Goal: Find specific page/section: Find specific page/section

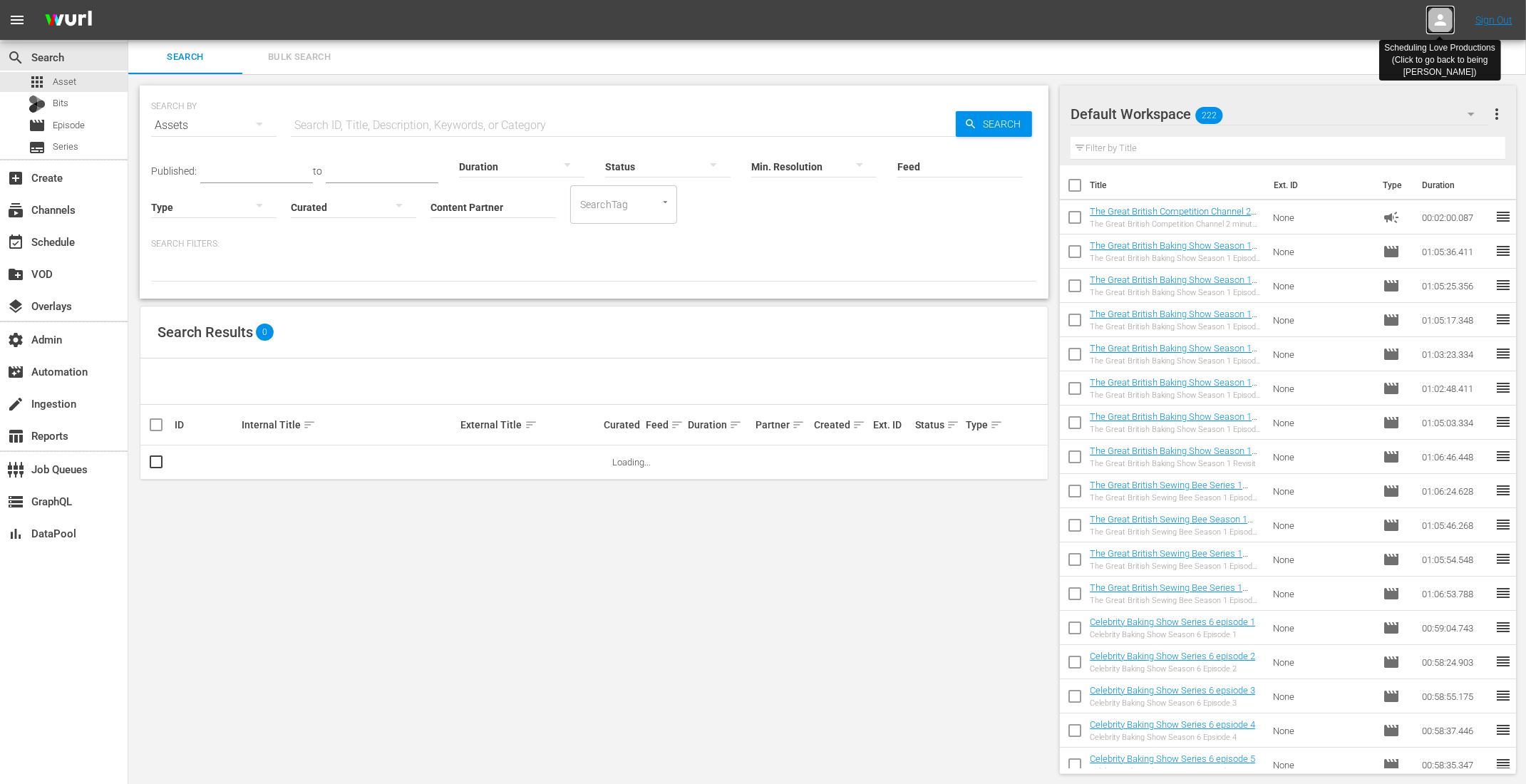
click at [1443, 20] on icon at bounding box center [1441, 20] width 17 height 17
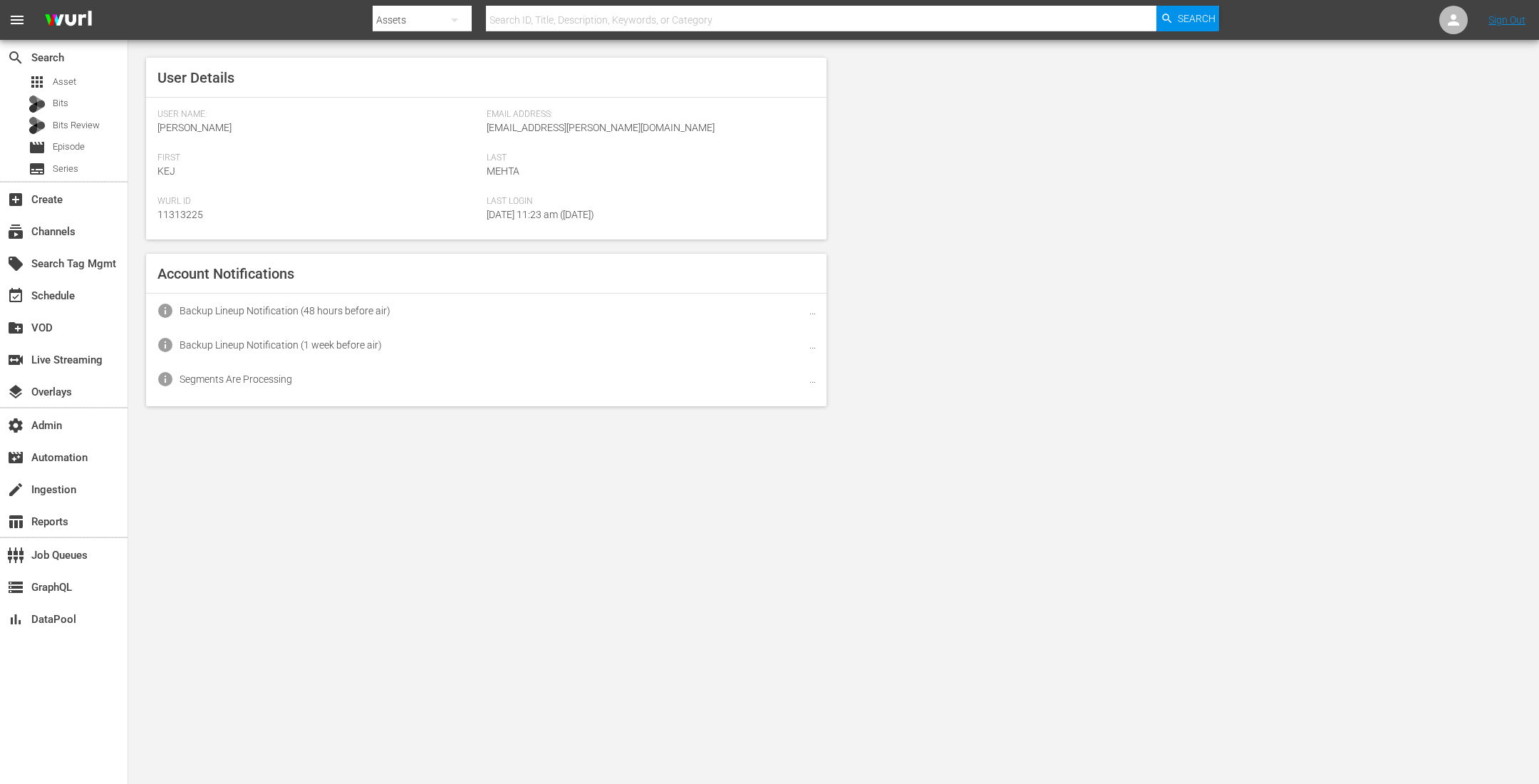
click at [1382, 22] on nav "menu Search By Assets Search ID, Title, Description, Keywords, or Category Sear…" at bounding box center [769, 20] width 1539 height 40
click at [1457, 17] on icon at bounding box center [1454, 20] width 17 height 17
click at [1338, 20] on input "text" at bounding box center [1416, 22] width 183 height 34
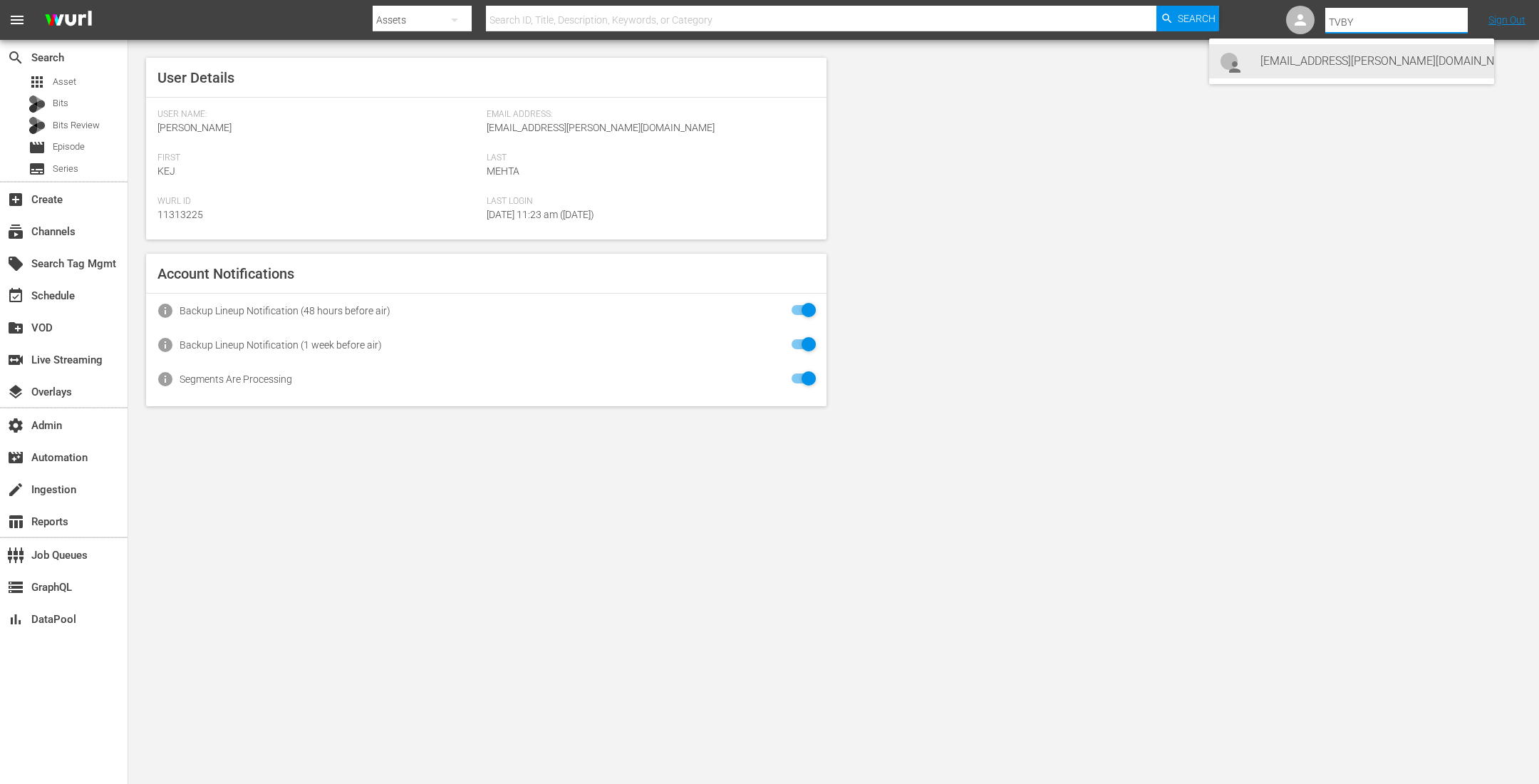
click at [1340, 59] on div "tvbyprime-scheduling@wurl.com tvbyprime-scheduling@wurl.com <tvbyprime-scheduli…" at bounding box center [1372, 61] width 223 height 34
type input "tvbyprime-scheduling@wurl.com tvbyprime-scheduling@wurl.com (11314765)"
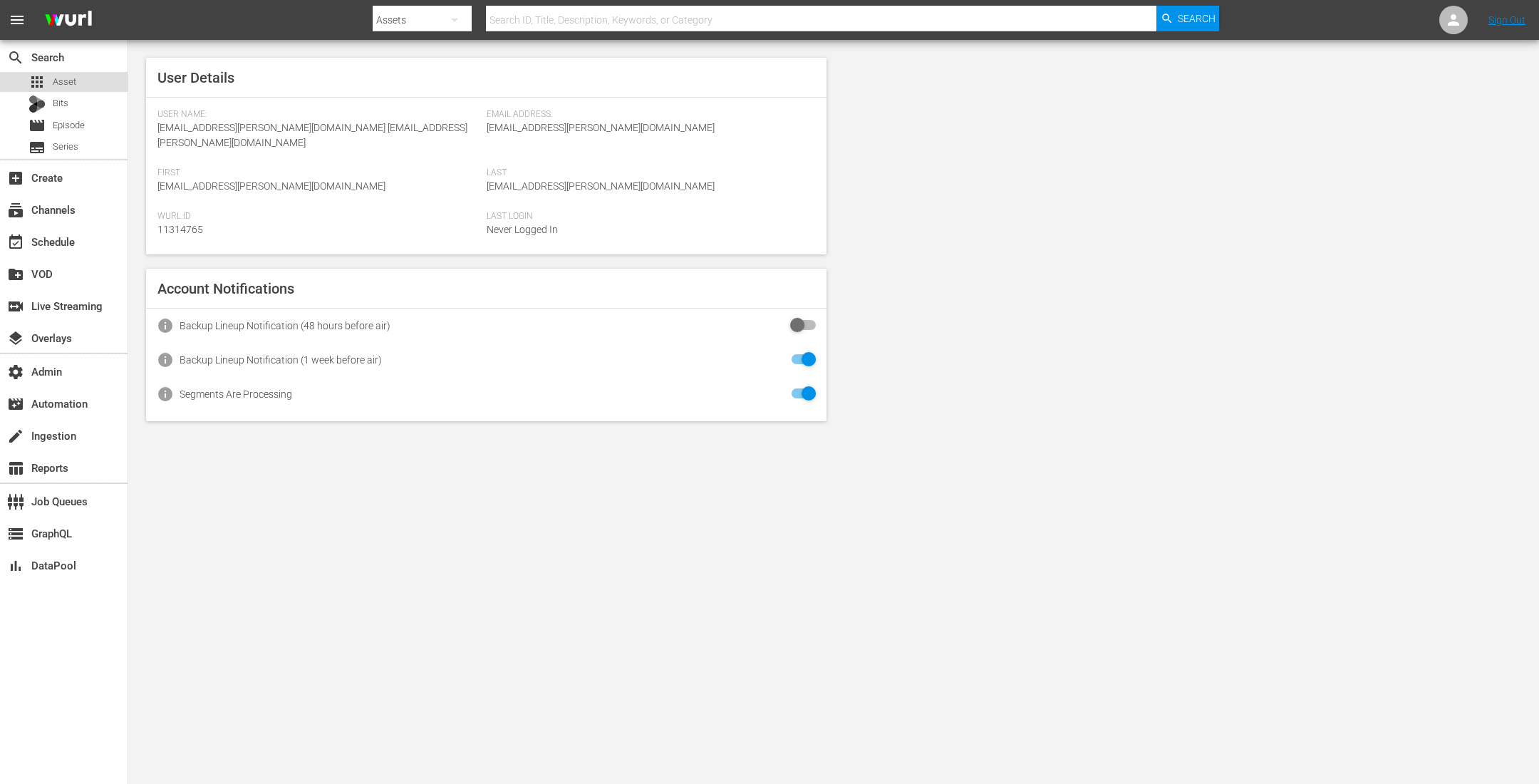
click at [67, 75] on span "Asset" at bounding box center [64, 82] width 24 height 14
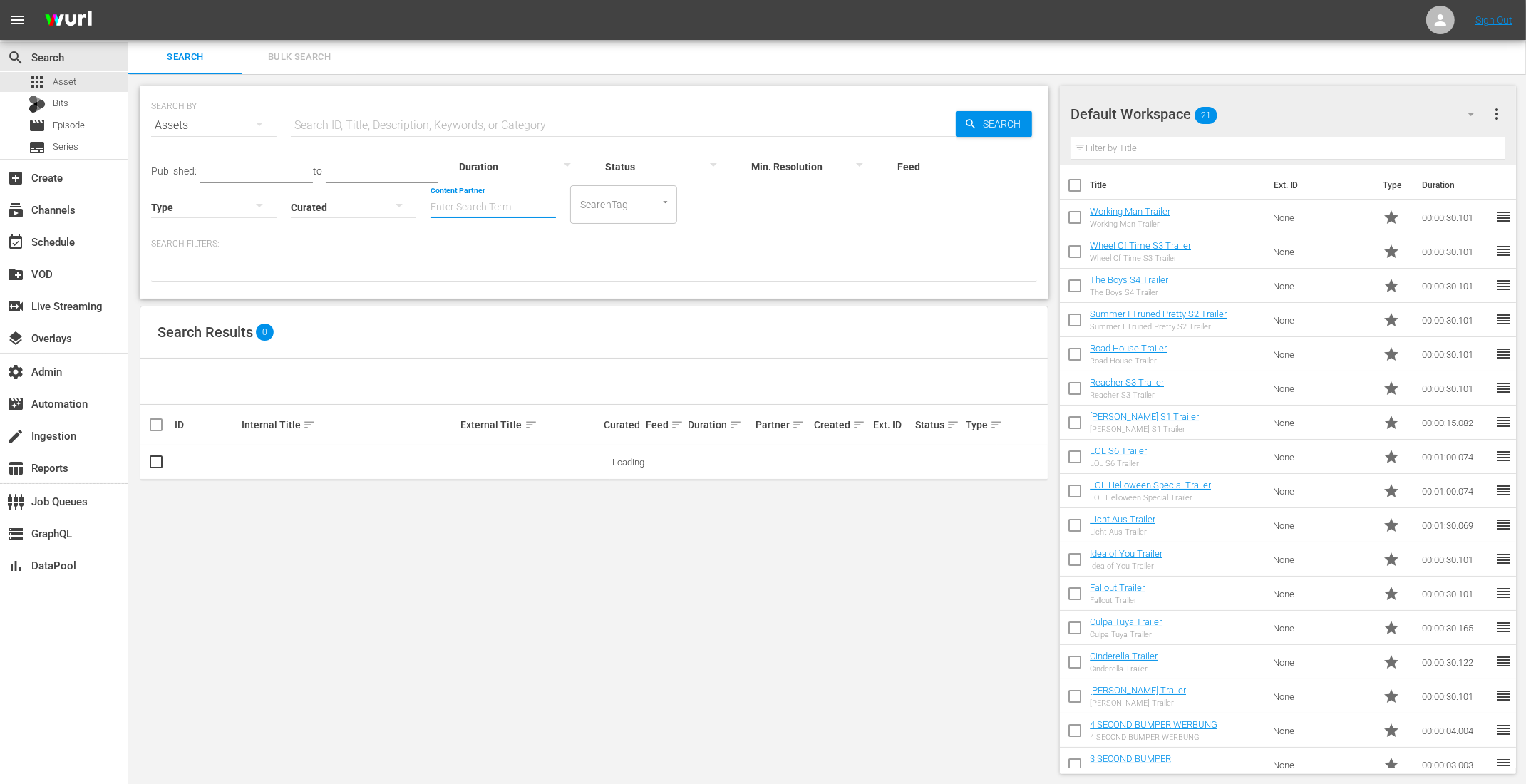
click at [474, 204] on input "Content Partner" at bounding box center [493, 208] width 125 height 51
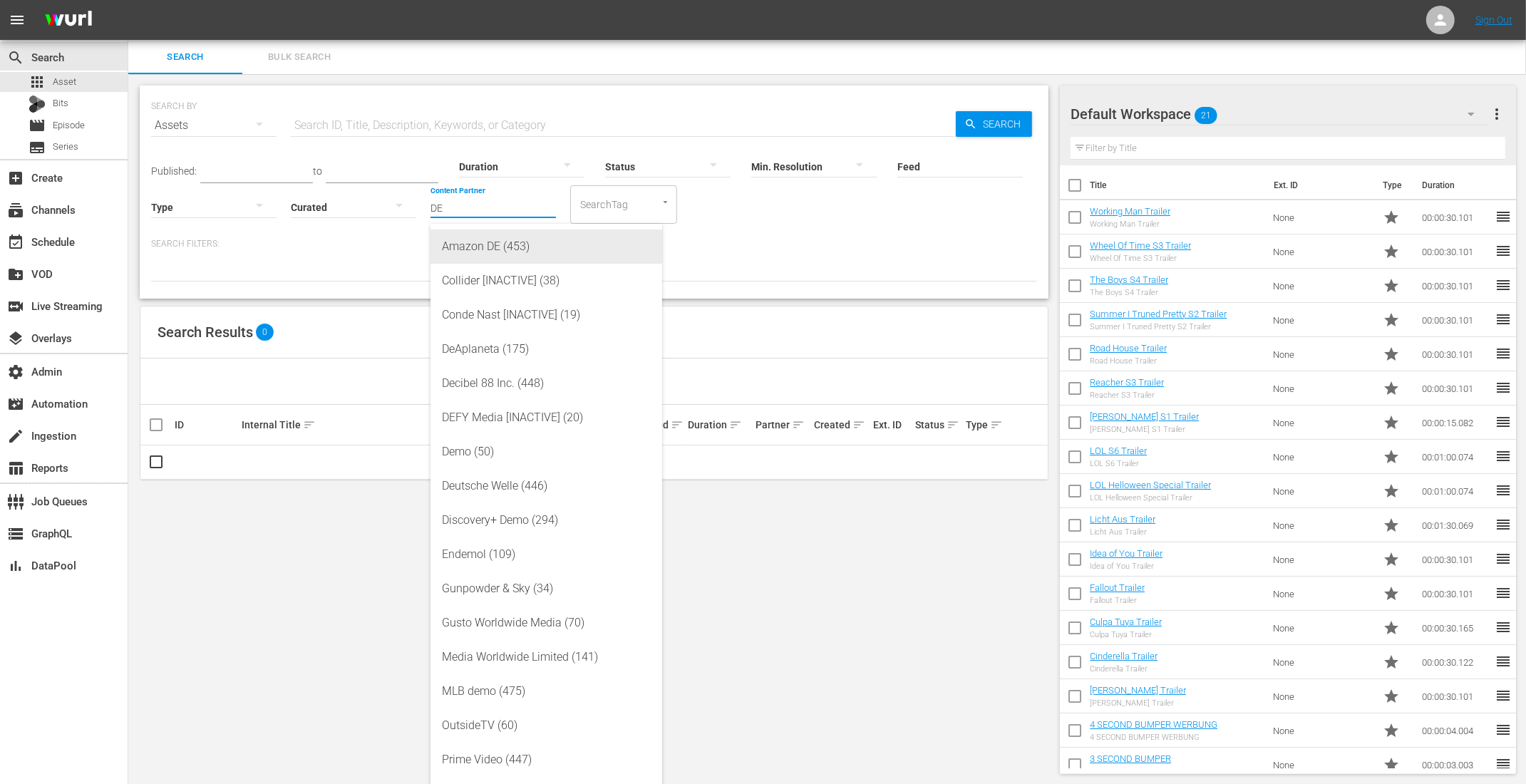
click at [491, 246] on div "Amazon DE (453)" at bounding box center [546, 247] width 209 height 34
type input "Amazon DE (453)"
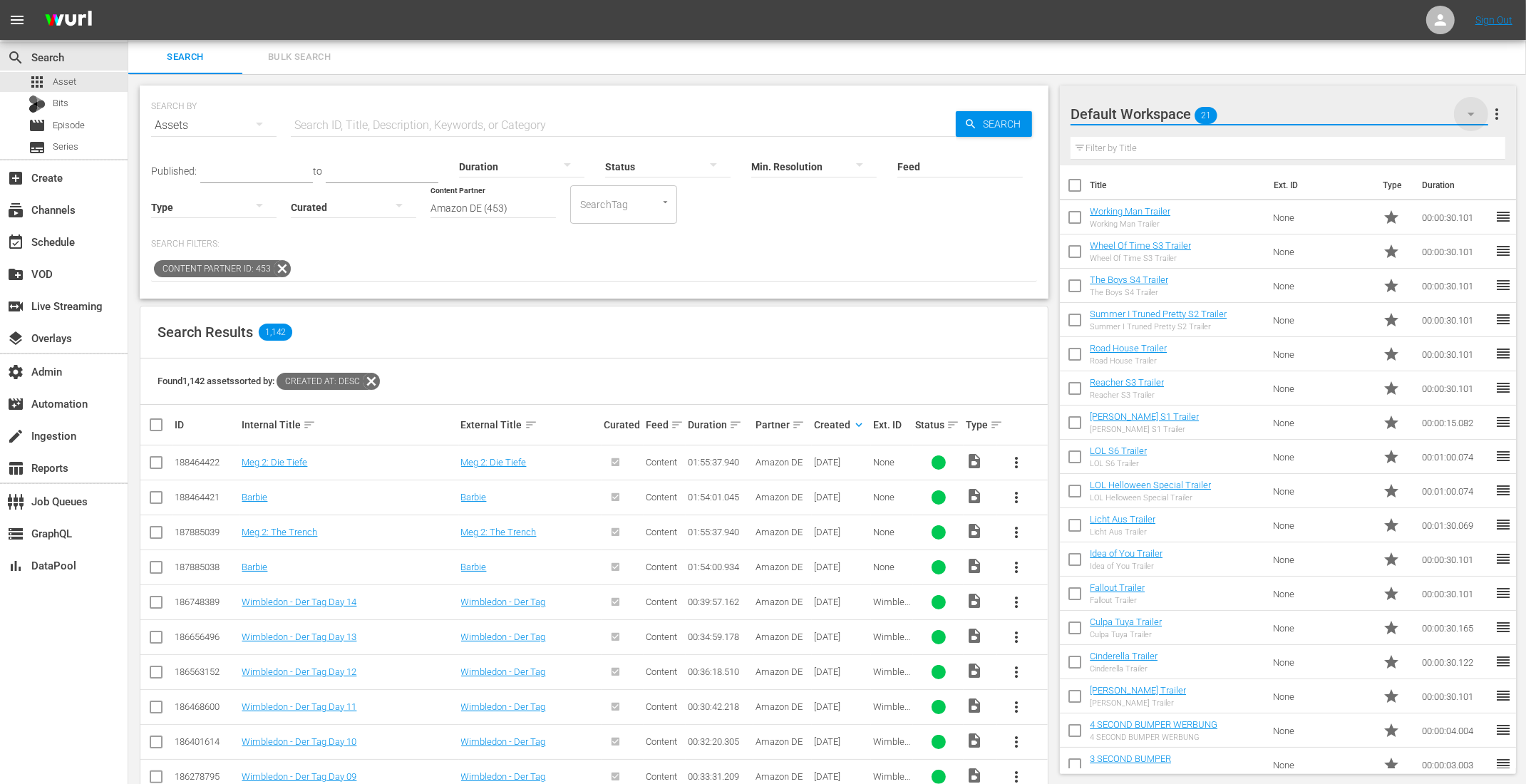
click at [1470, 119] on icon "button" at bounding box center [1471, 114] width 17 height 17
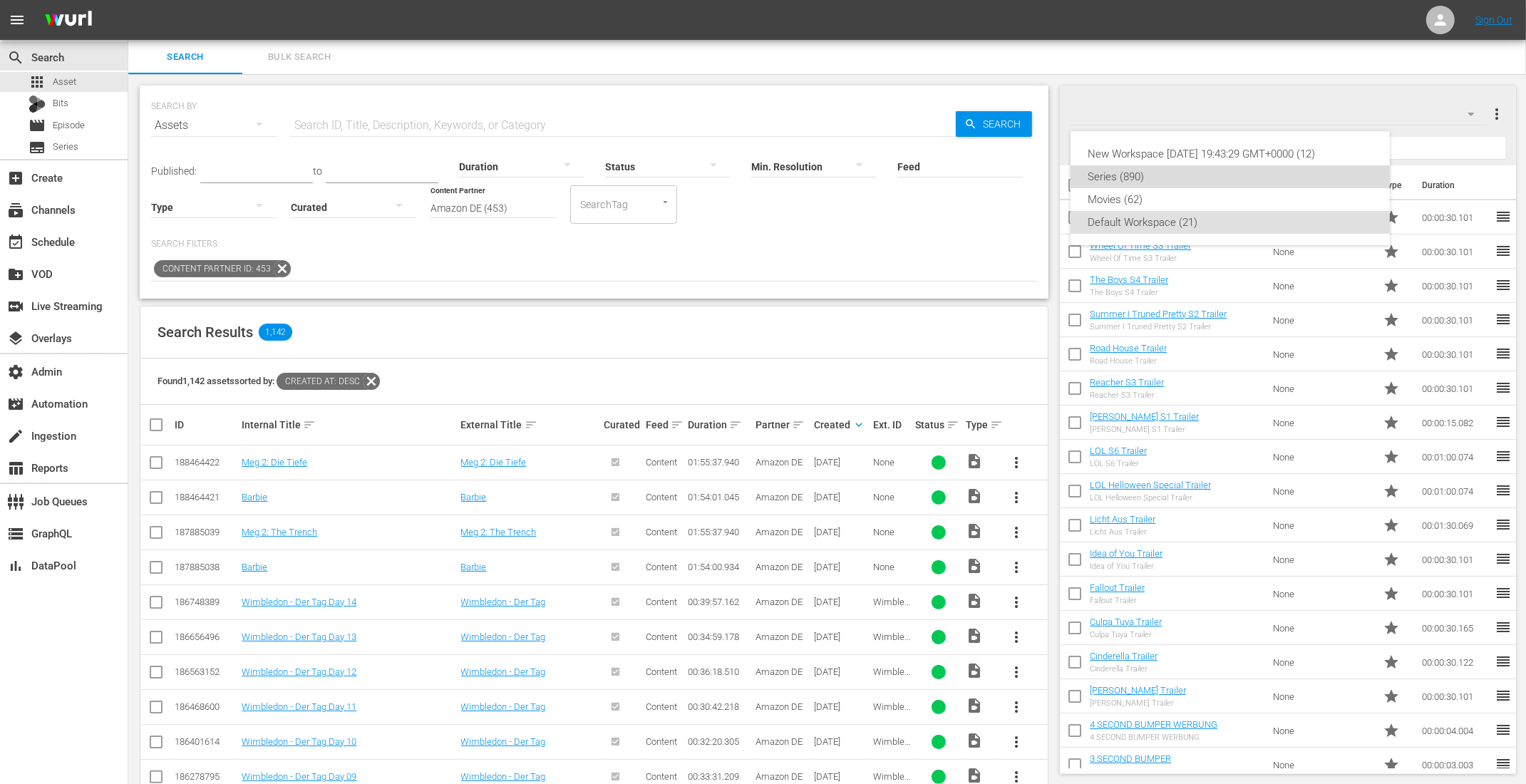
click at [1167, 183] on div "Series (890)" at bounding box center [1230, 176] width 285 height 23
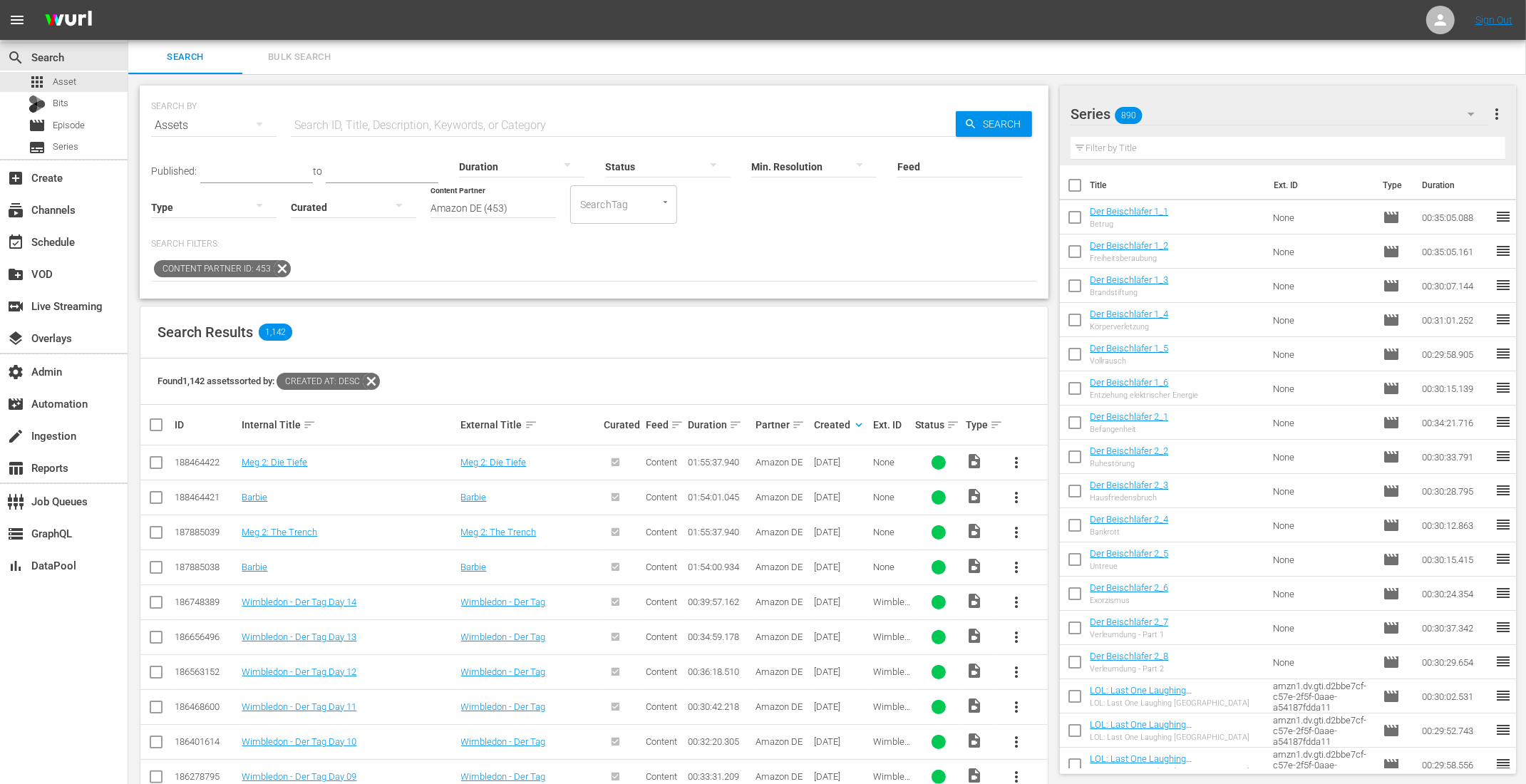
click at [1471, 109] on icon "button" at bounding box center [1471, 114] width 17 height 17
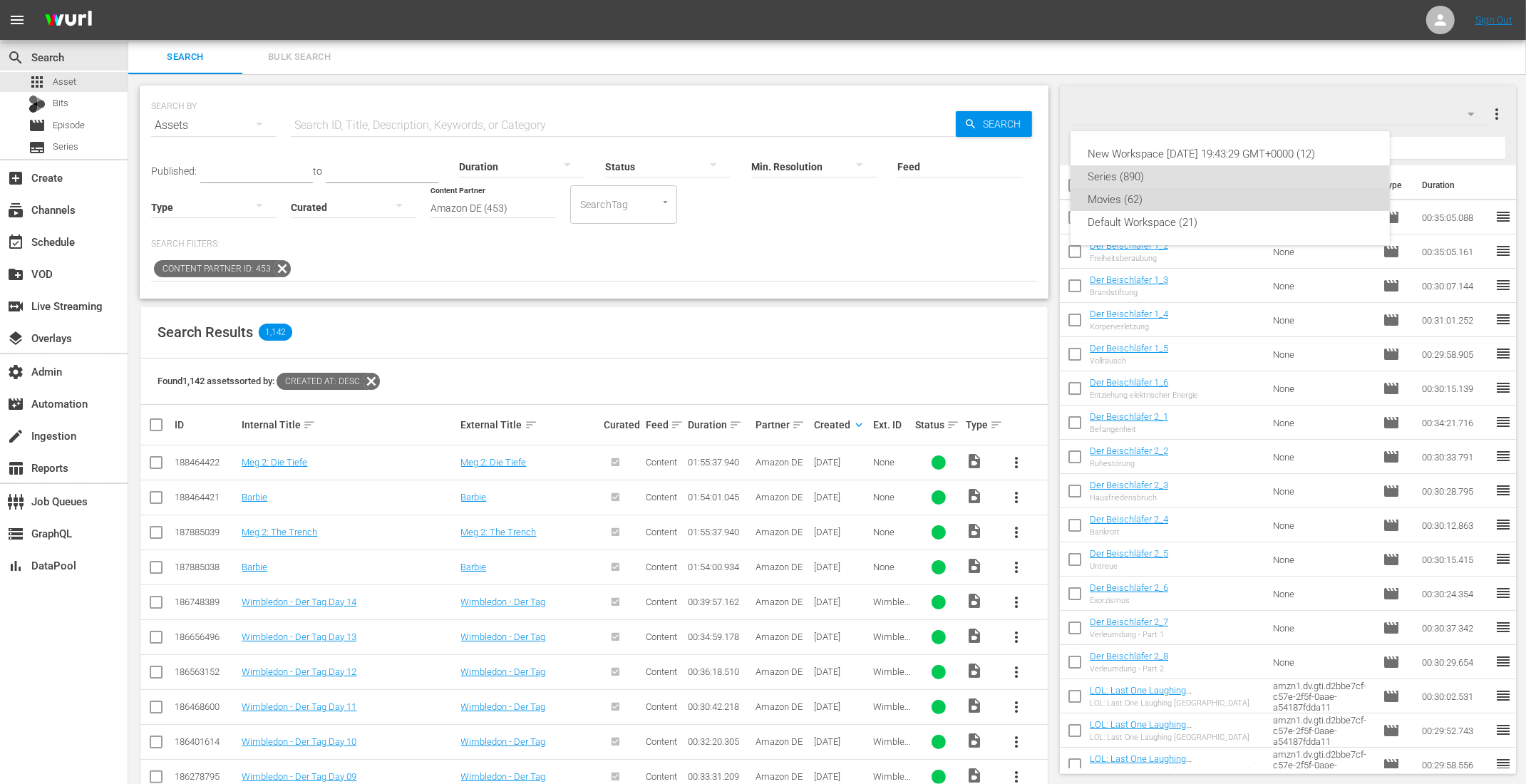
click at [1092, 201] on div "Movies (62)" at bounding box center [1230, 199] width 285 height 23
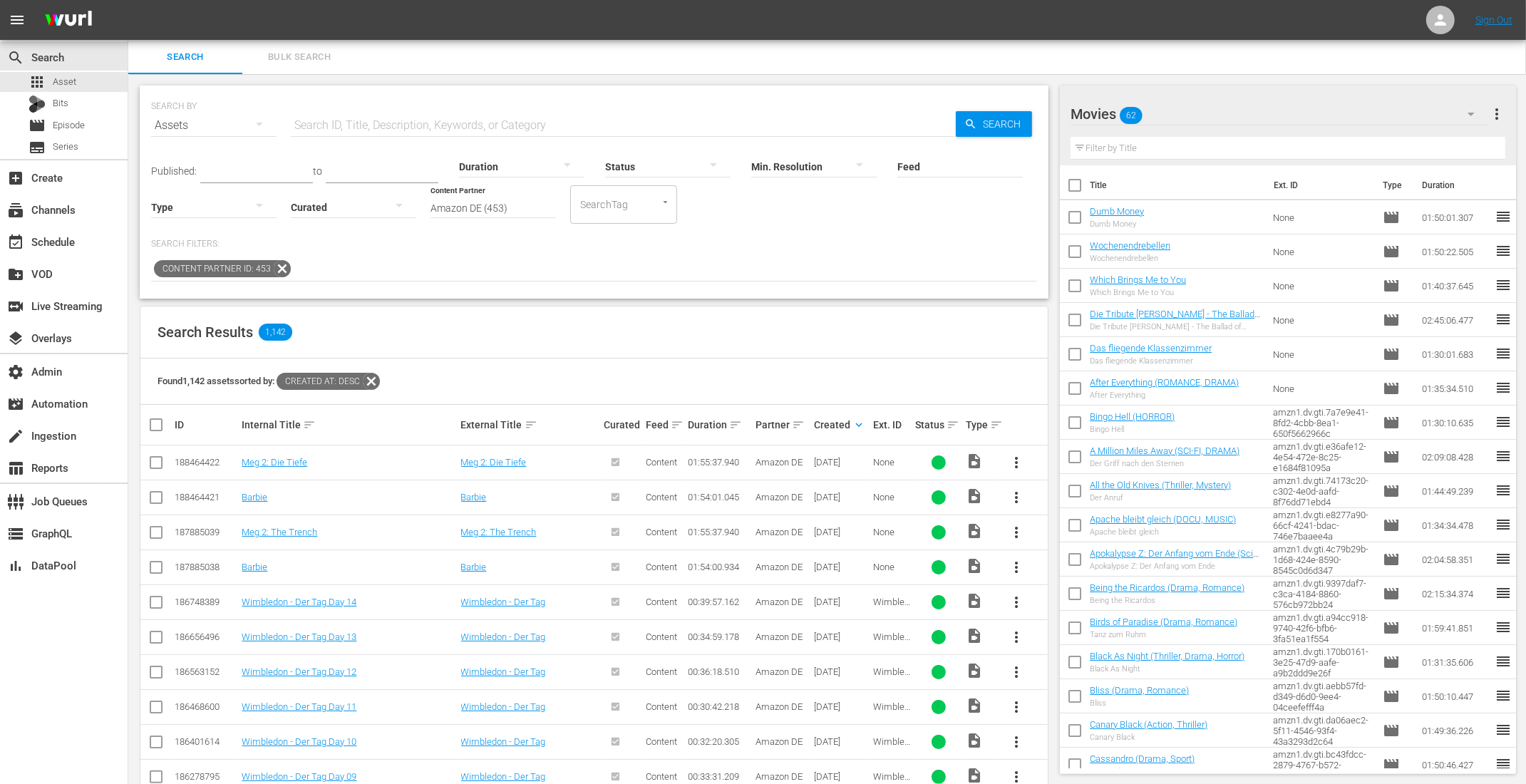
click at [1129, 149] on input "text" at bounding box center [1288, 147] width 434 height 23
paste input "der Imker"
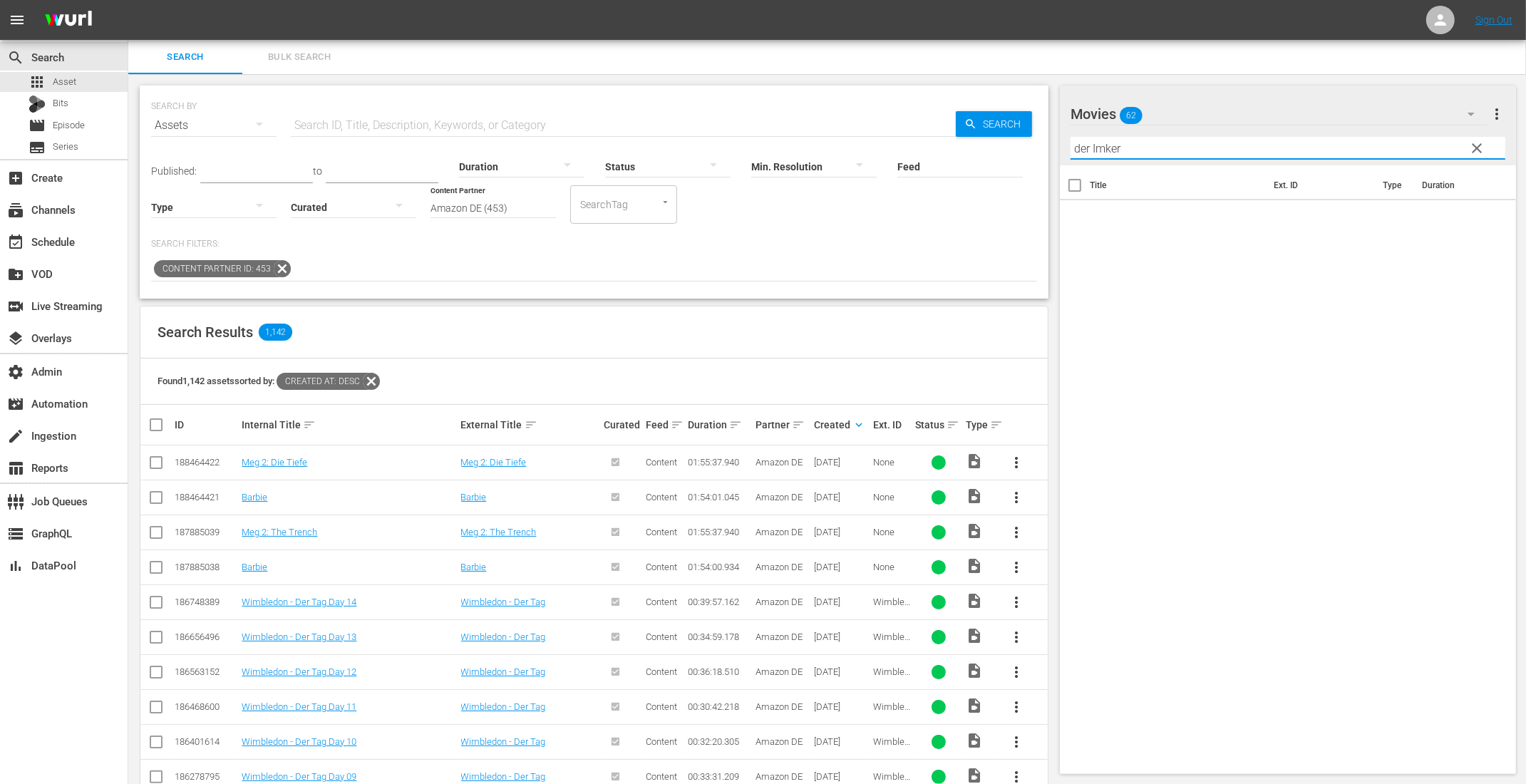
type input "der Imker"
click at [275, 270] on icon at bounding box center [282, 269] width 19 height 19
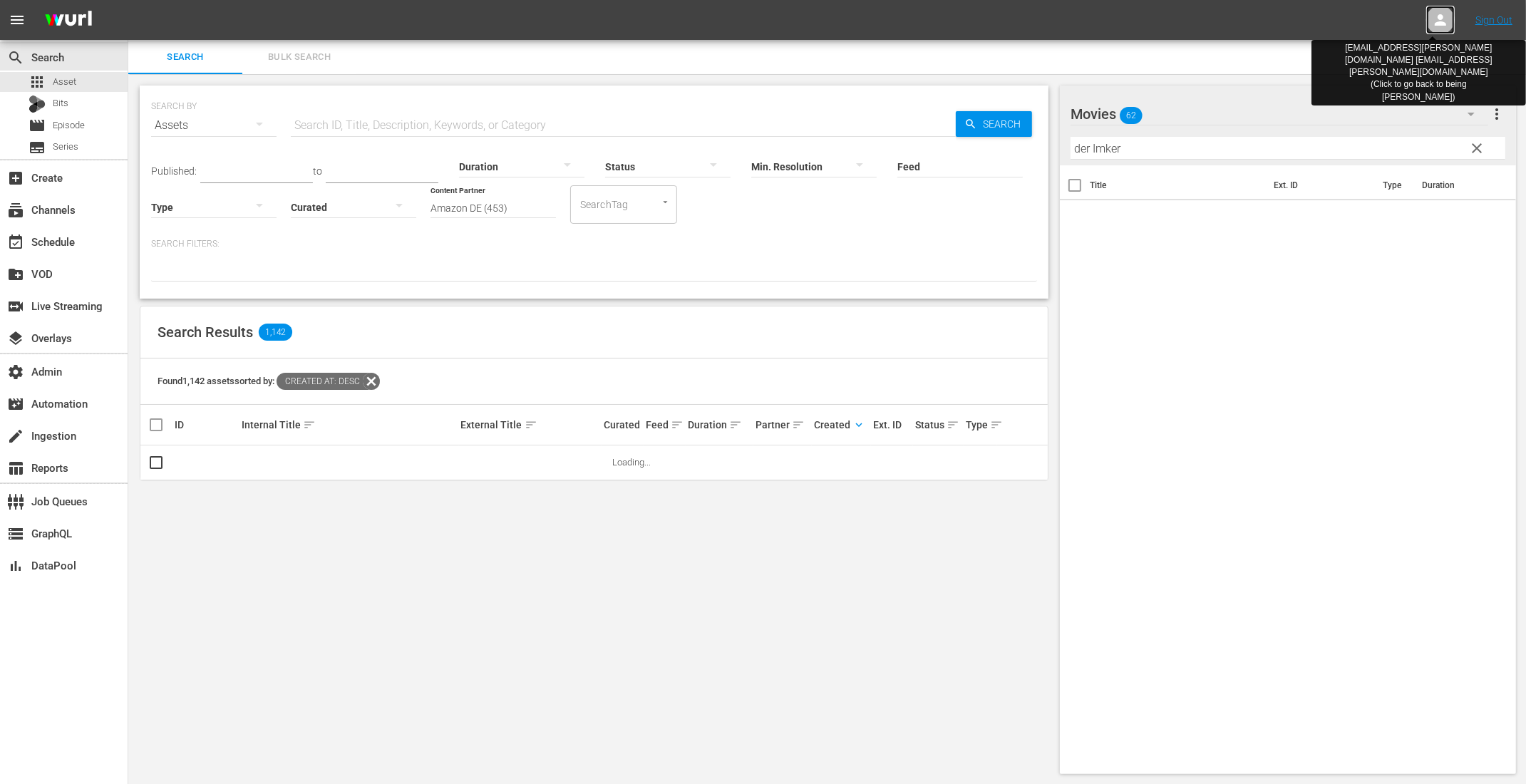
click at [1435, 27] on icon at bounding box center [1441, 20] width 17 height 17
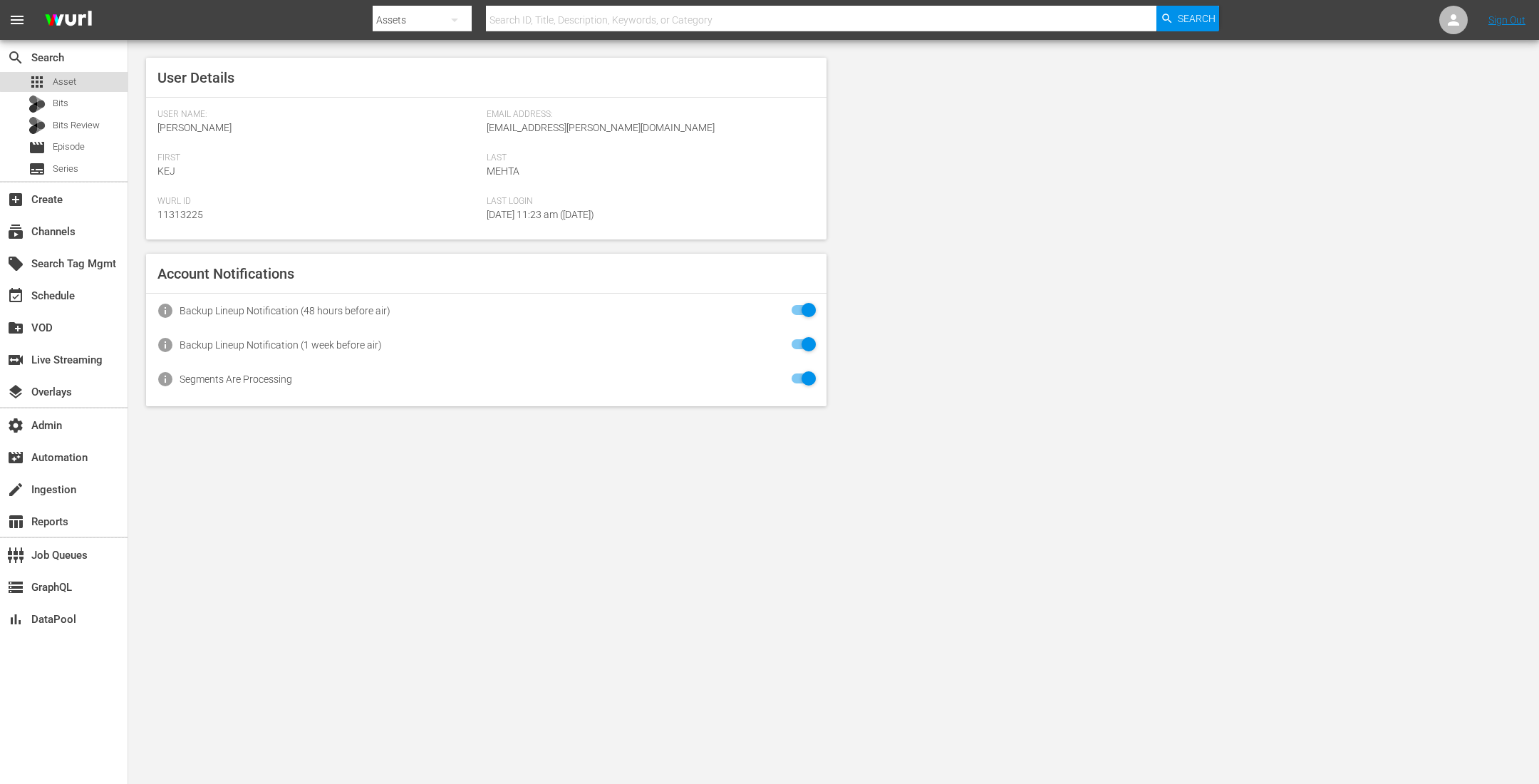
click at [71, 76] on span "Asset" at bounding box center [64, 82] width 24 height 14
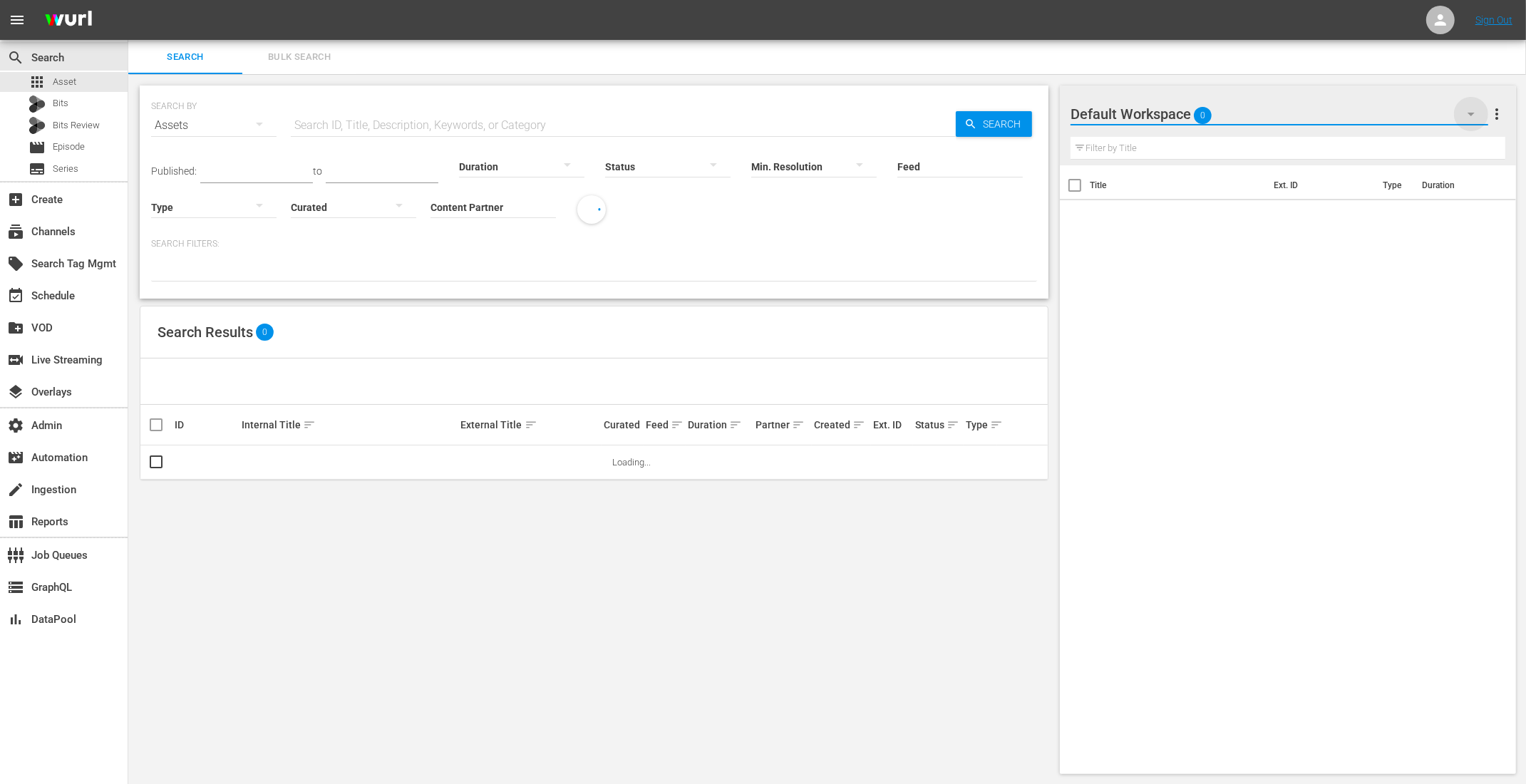
click at [1474, 108] on icon "button" at bounding box center [1471, 114] width 17 height 17
click at [1351, 244] on div "Default Workspace (0)" at bounding box center [763, 392] width 1526 height 784
